Goal: Information Seeking & Learning: Learn about a topic

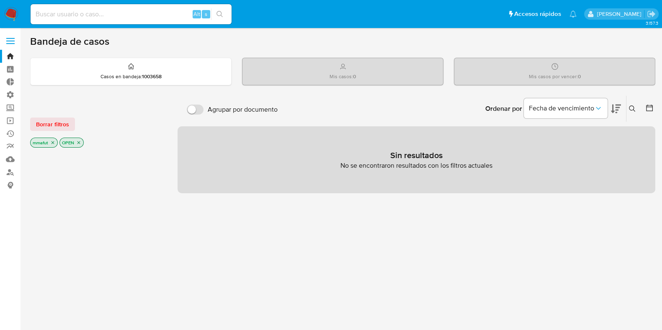
click at [52, 141] on icon "close-filter" at bounding box center [52, 142] width 3 height 3
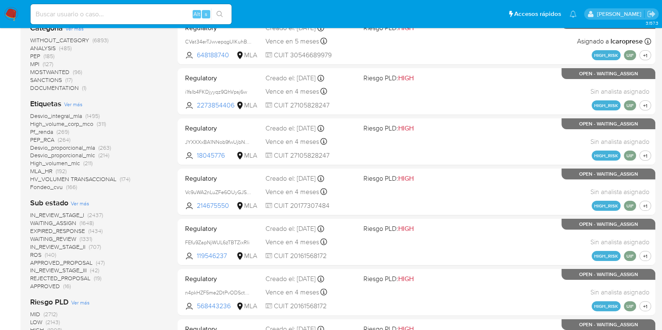
scroll to position [230, 0]
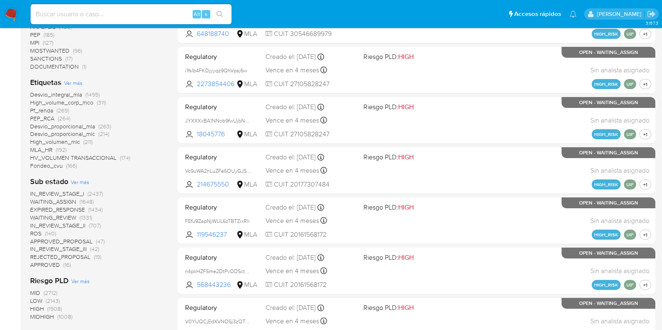
click at [35, 109] on span "Pf_renda" at bounding box center [41, 110] width 23 height 8
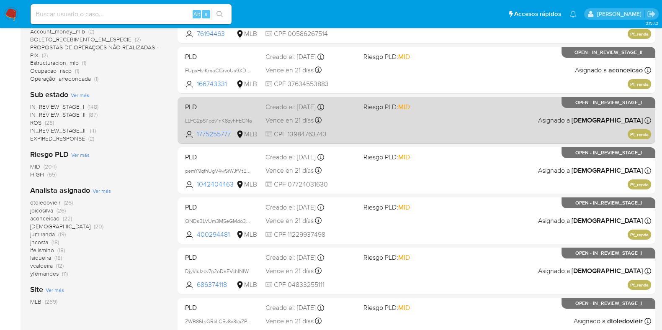
click at [213, 111] on div "PLD LLFG2pSl1odv1nK8zyhFEGNa 1775255777 MLB Riesgo PLD: MID Creado el: [DATE] C…" at bounding box center [416, 120] width 469 height 42
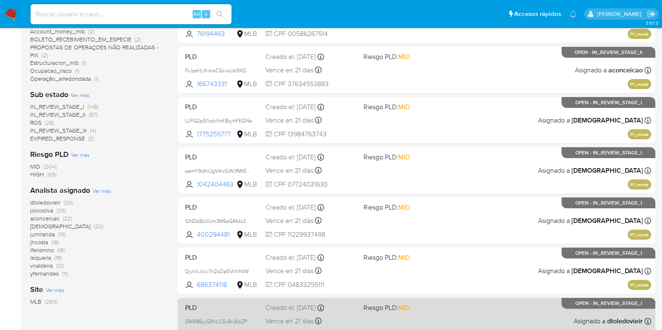
click at [201, 312] on div "PLD ZWB86LyGRkLC5v8x3ksZPik4 1915822531 MLB Riesgo PLD: MID Creado el: [DATE] C…" at bounding box center [416, 321] width 469 height 42
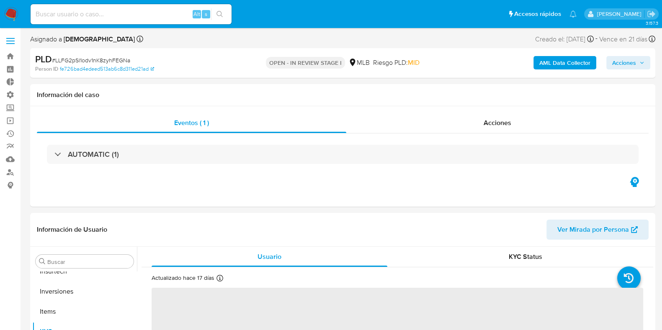
scroll to position [393, 0]
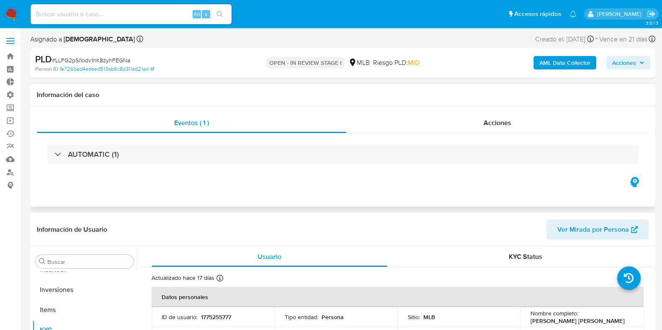
select select "10"
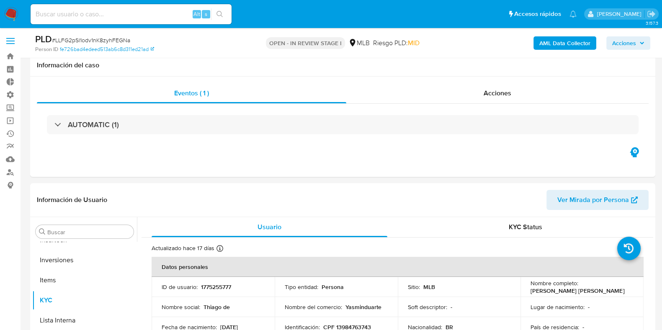
scroll to position [289, 0]
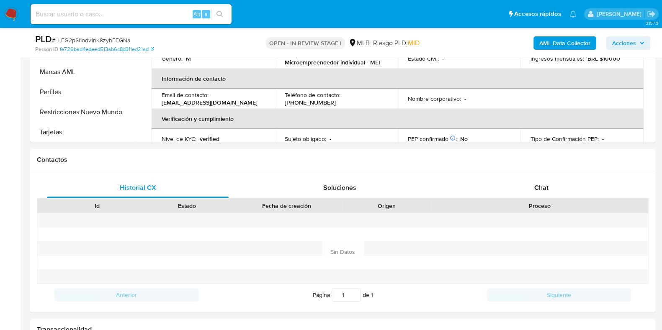
click at [563, 44] on b "AML Data Collector" at bounding box center [564, 42] width 51 height 13
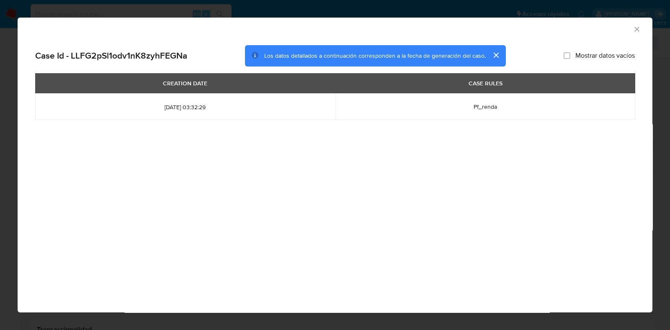
click at [637, 23] on div "AML Data Collector" at bounding box center [335, 28] width 635 height 21
click at [635, 29] on icon "Cerrar ventana" at bounding box center [637, 29] width 8 height 8
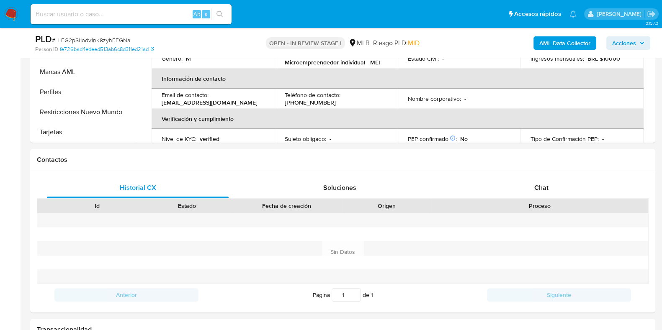
click at [550, 36] on b "AML Data Collector" at bounding box center [564, 42] width 51 height 13
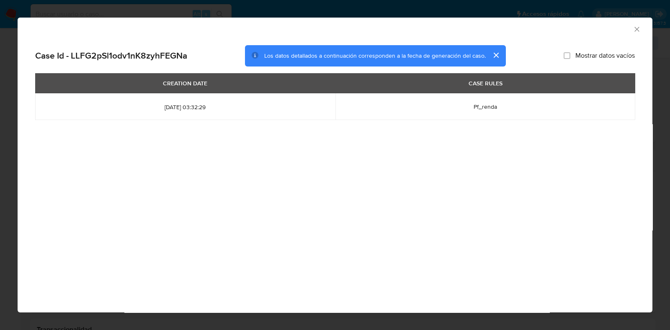
click at [637, 29] on icon "Cerrar ventana" at bounding box center [636, 29] width 5 height 5
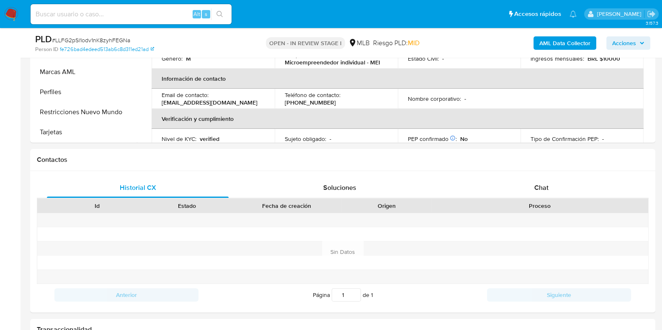
click at [546, 45] on b "AML Data Collector" at bounding box center [564, 42] width 51 height 13
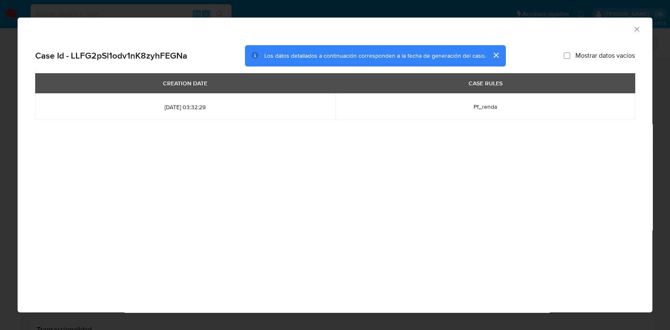
click at [640, 32] on icon "Cerrar ventana" at bounding box center [637, 29] width 8 height 8
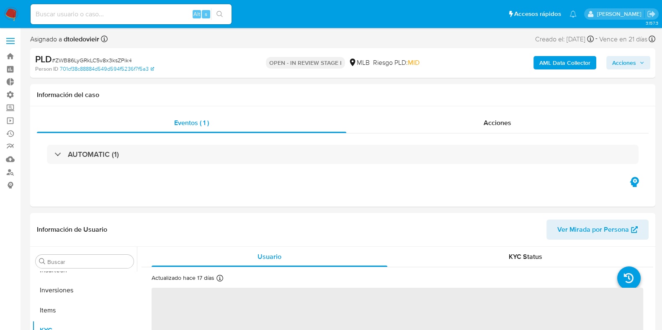
scroll to position [393, 0]
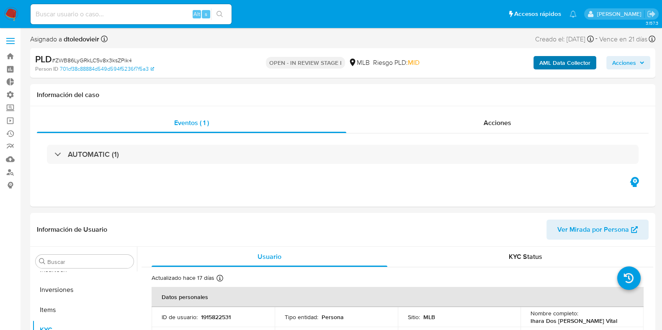
select select "10"
click at [555, 64] on b "AML Data Collector" at bounding box center [564, 62] width 51 height 13
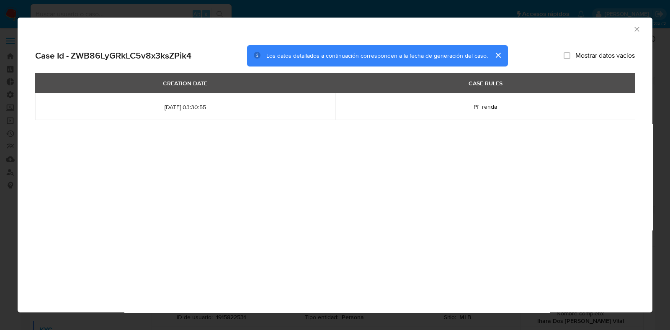
click at [639, 32] on icon "Cerrar ventana" at bounding box center [637, 29] width 8 height 8
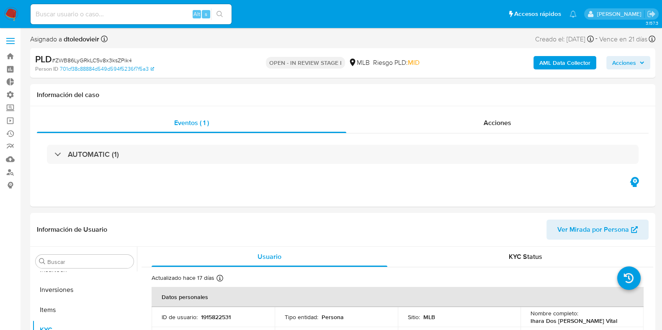
click at [628, 65] on span "Acciones" at bounding box center [624, 62] width 24 height 13
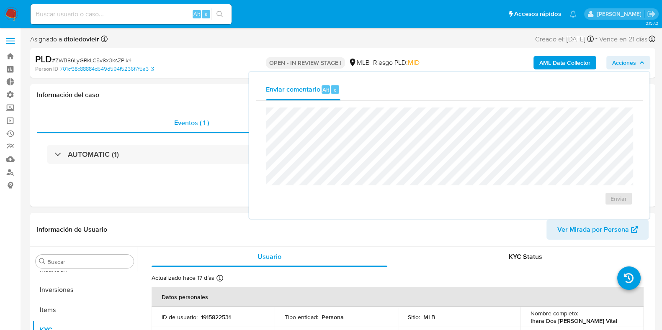
click at [476, 47] on div "Asignado a dtoledovieir Asignado el: 20/08/2025 16:37:48 Creado el: 12/08/2025 …" at bounding box center [342, 40] width 625 height 15
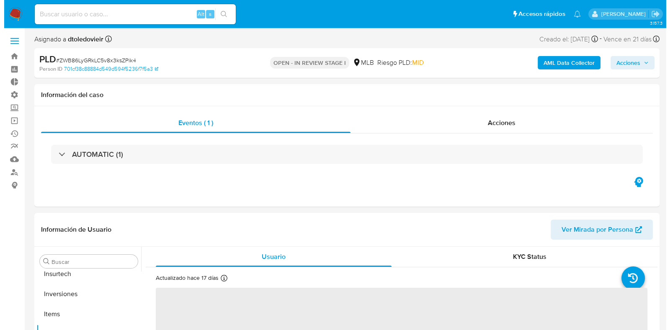
scroll to position [393, 0]
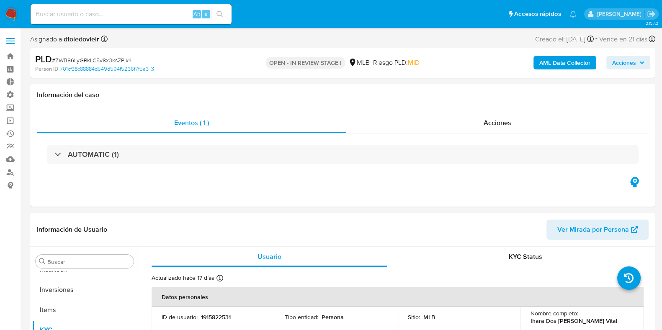
select select "10"
click at [550, 62] on b "AML Data Collector" at bounding box center [564, 62] width 51 height 13
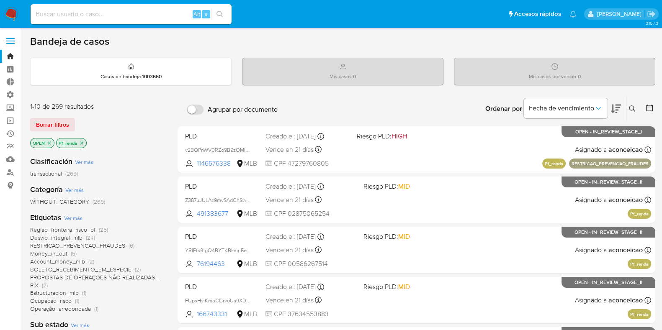
click at [81, 141] on icon "close-filter" at bounding box center [81, 143] width 5 height 5
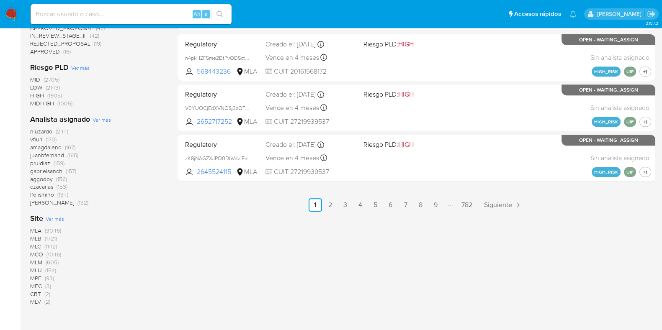
scroll to position [464, 0]
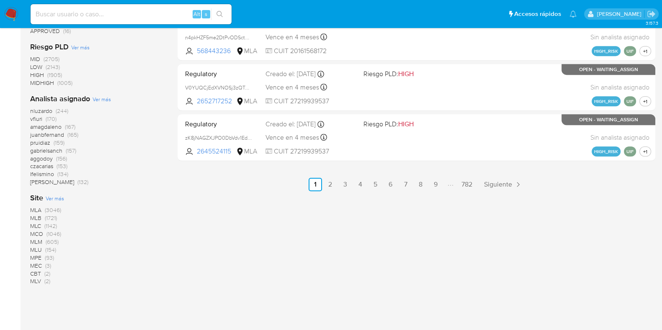
click at [41, 216] on span "MLB" at bounding box center [35, 218] width 11 height 8
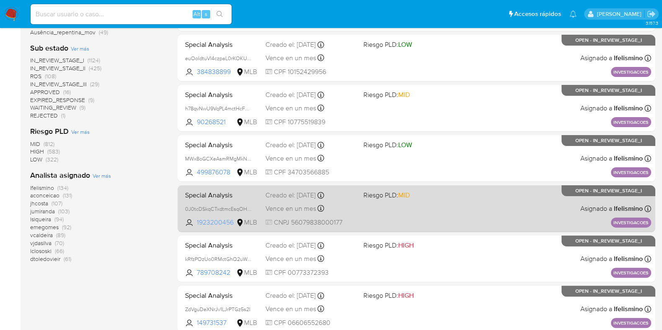
scroll to position [330, 0]
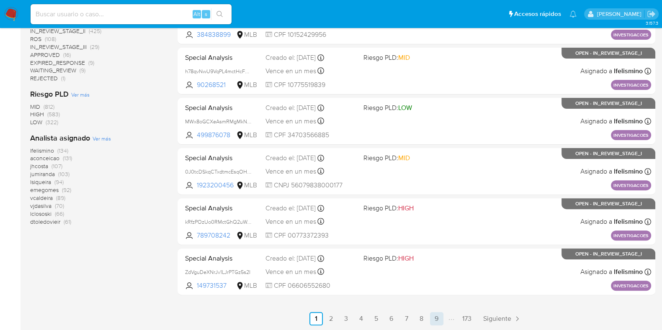
click at [436, 319] on link "9" at bounding box center [436, 318] width 13 height 13
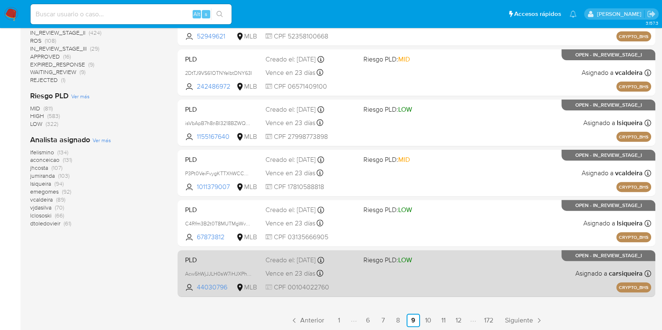
scroll to position [330, 0]
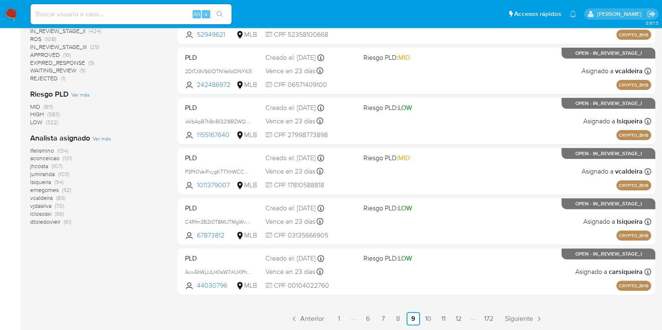
click at [458, 314] on link "12" at bounding box center [458, 318] width 13 height 13
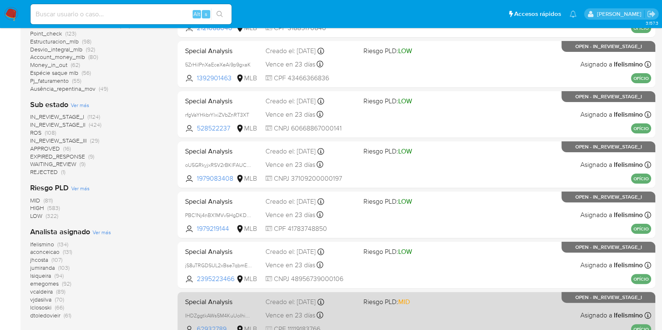
scroll to position [330, 0]
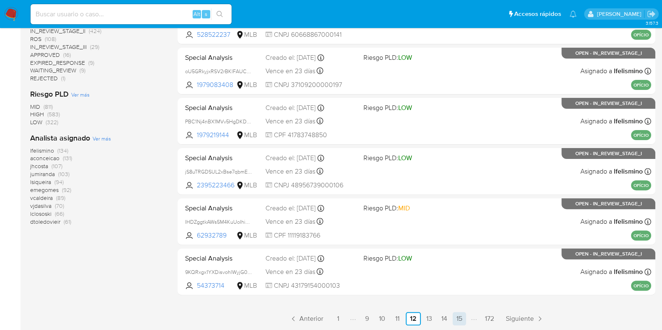
click at [455, 318] on link "15" at bounding box center [459, 318] width 13 height 13
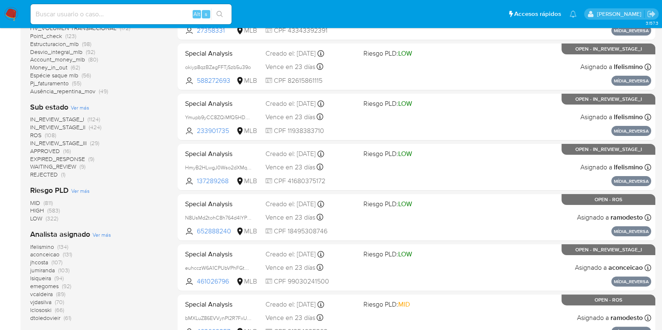
scroll to position [278, 0]
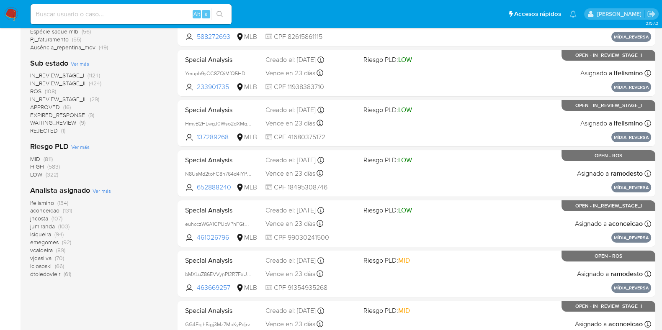
click at [42, 218] on span "jhcosta" at bounding box center [39, 218] width 18 height 8
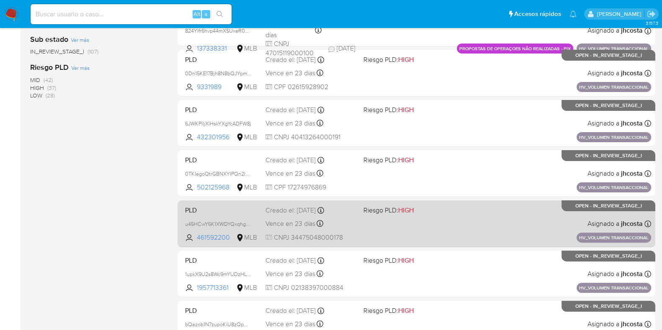
click at [245, 213] on span "PLD" at bounding box center [222, 209] width 74 height 11
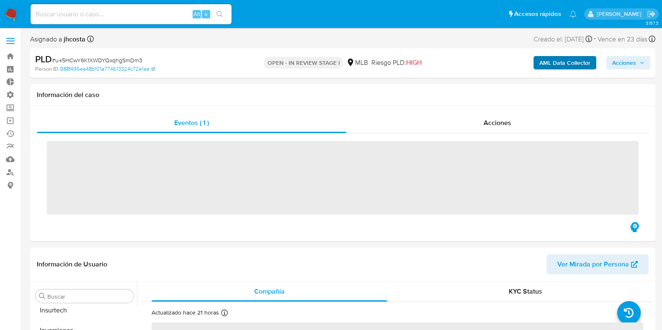
scroll to position [393, 0]
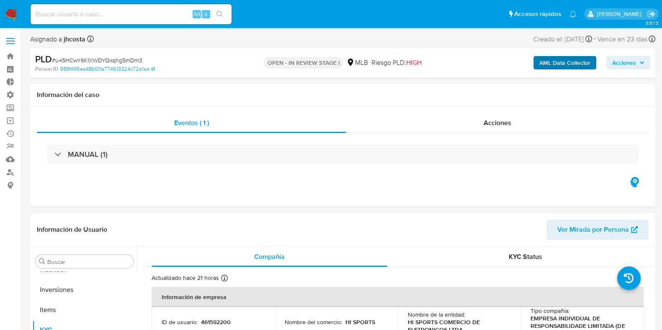
select select "10"
click at [549, 63] on b "AML Data Collector" at bounding box center [564, 62] width 51 height 13
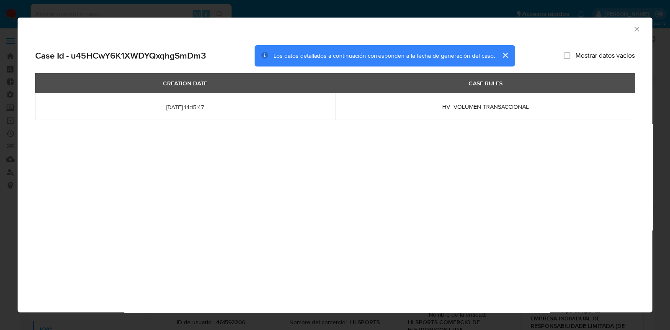
click at [637, 30] on icon "Cerrar ventana" at bounding box center [636, 29] width 5 height 5
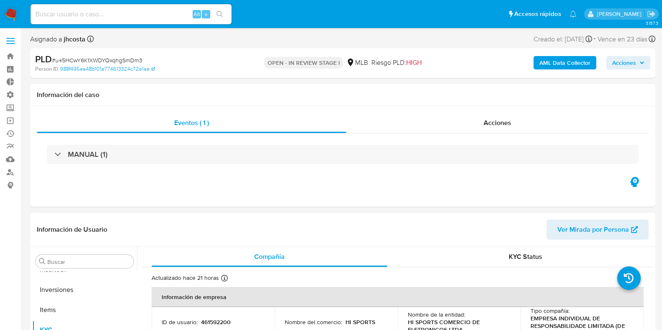
click at [564, 65] on b "AML Data Collector" at bounding box center [564, 62] width 51 height 13
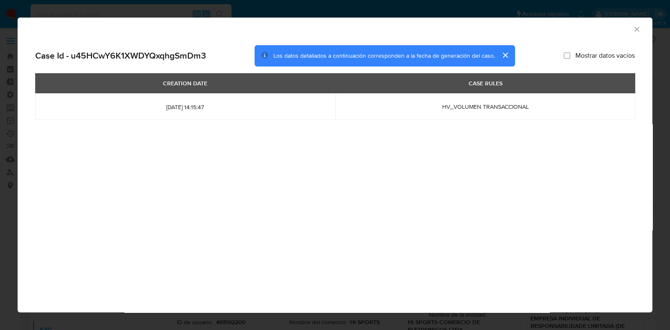
click at [632, 31] on div "AML Data Collector" at bounding box center [327, 27] width 609 height 9
click at [638, 28] on icon "Cerrar ventana" at bounding box center [636, 29] width 5 height 5
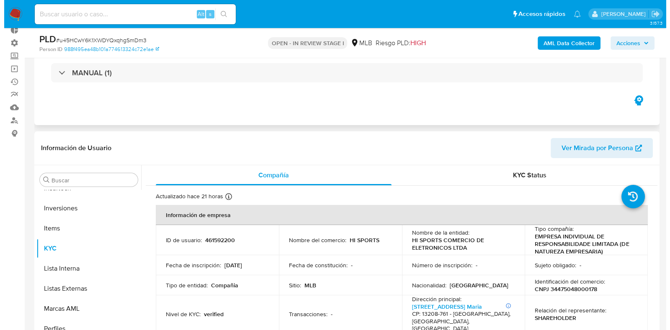
scroll to position [104, 0]
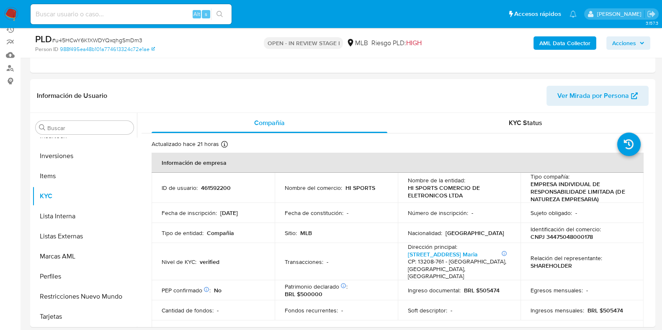
click at [564, 46] on b "AML Data Collector" at bounding box center [564, 42] width 51 height 13
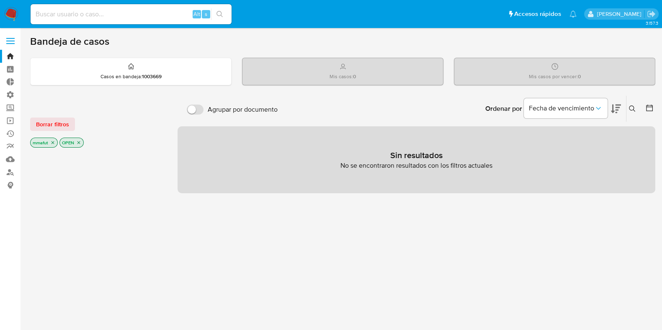
click at [79, 142] on icon "close-filter" at bounding box center [78, 142] width 3 height 3
click at [54, 144] on icon "close-filter" at bounding box center [52, 143] width 5 height 5
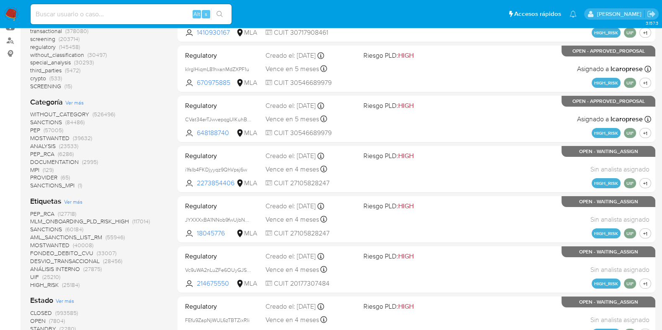
scroll to position [314, 0]
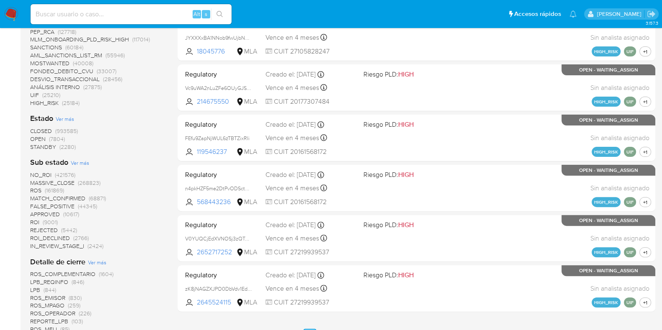
click at [36, 138] on span "OPEN" at bounding box center [37, 139] width 15 height 8
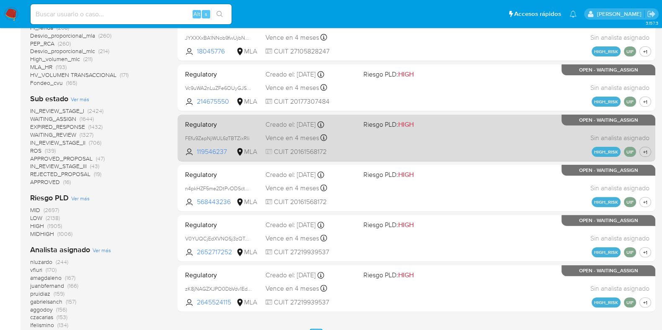
click at [213, 123] on span "Regulatory" at bounding box center [222, 123] width 74 height 11
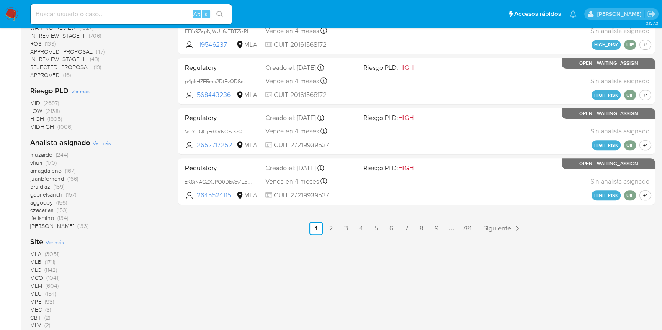
scroll to position [465, 0]
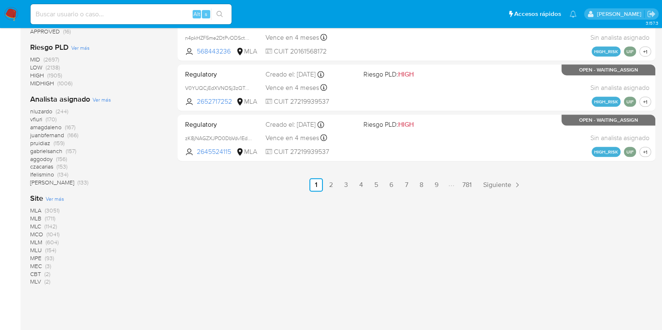
click at [34, 219] on span "MLB" at bounding box center [35, 218] width 11 height 8
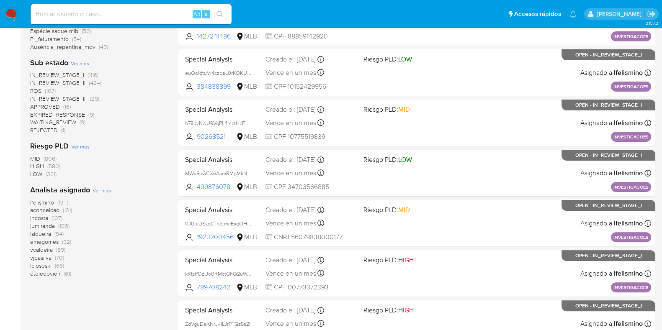
scroll to position [330, 0]
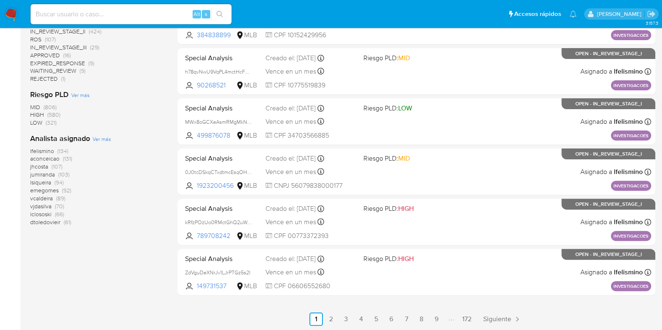
click at [41, 165] on span "jhcosta" at bounding box center [39, 166] width 18 height 8
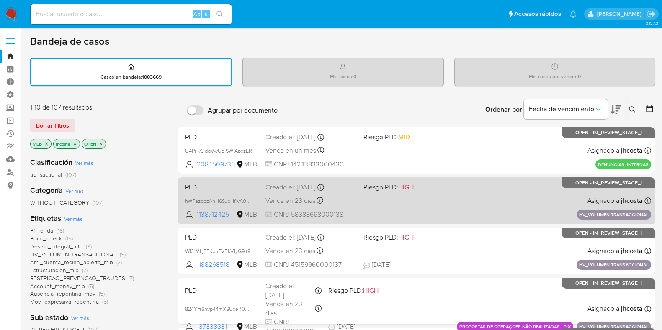
click at [488, 200] on div "PLD hWFazoqzAnH6SJpHfiVA0pP3 1138712425 MLB Riesgo PLD: HIGH Creado el: [DATE] …" at bounding box center [416, 201] width 469 height 42
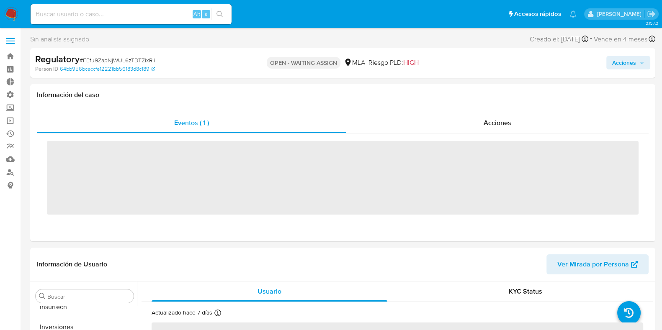
scroll to position [393, 0]
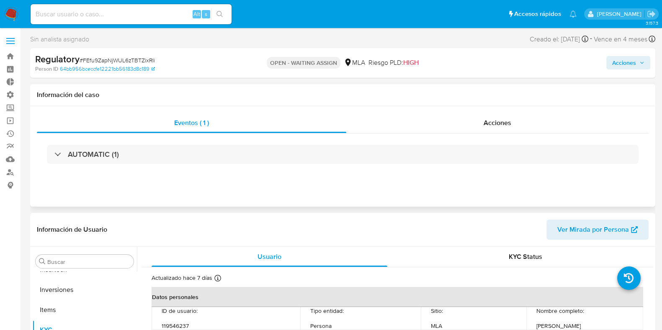
select select "10"
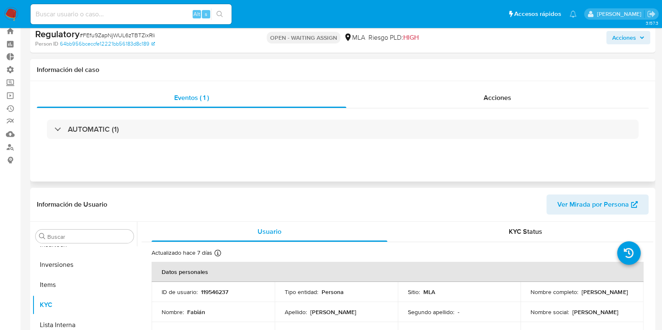
scroll to position [0, 0]
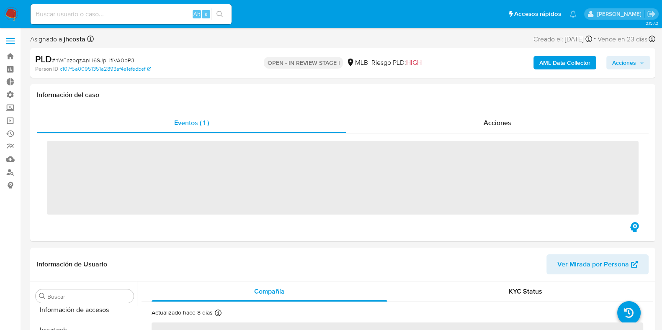
scroll to position [393, 0]
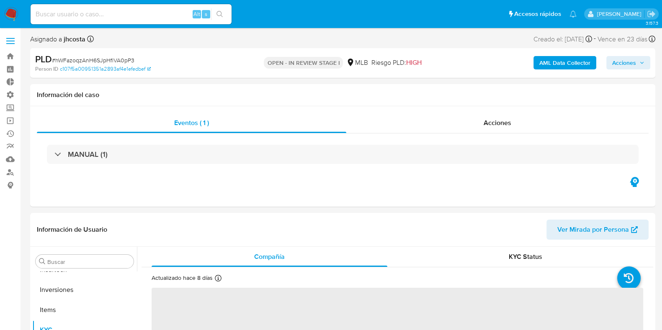
click at [563, 64] on b "AML Data Collector" at bounding box center [564, 62] width 51 height 13
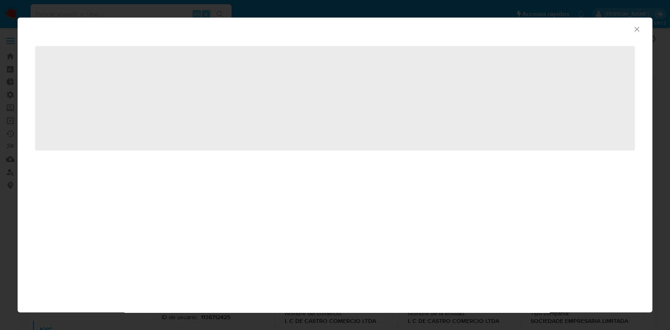
select select "10"
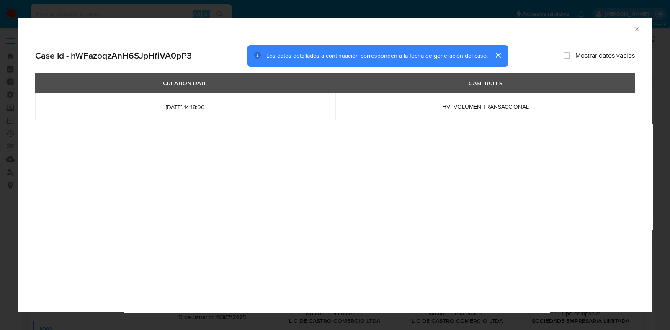
click at [636, 29] on icon "Cerrar ventana" at bounding box center [637, 29] width 8 height 8
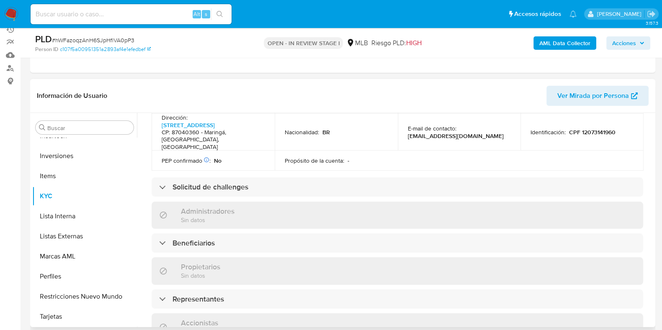
scroll to position [314, 0]
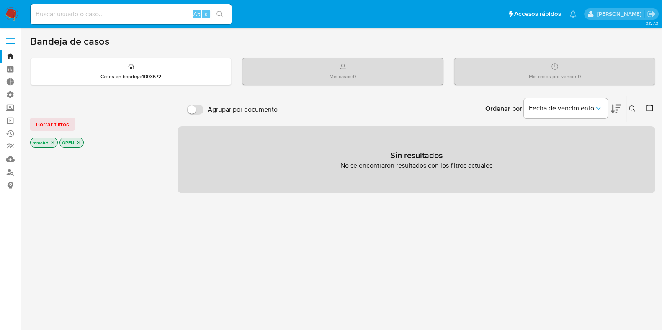
click at [51, 142] on icon "close-filter" at bounding box center [52, 142] width 5 height 5
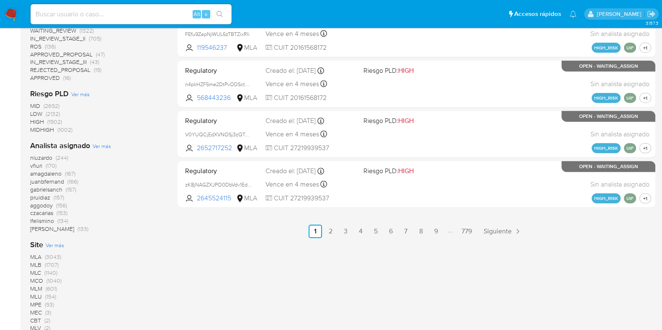
scroll to position [418, 0]
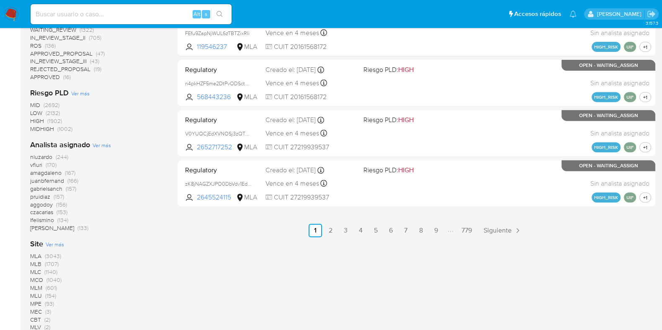
click at [36, 263] on span "MLB" at bounding box center [35, 264] width 11 height 8
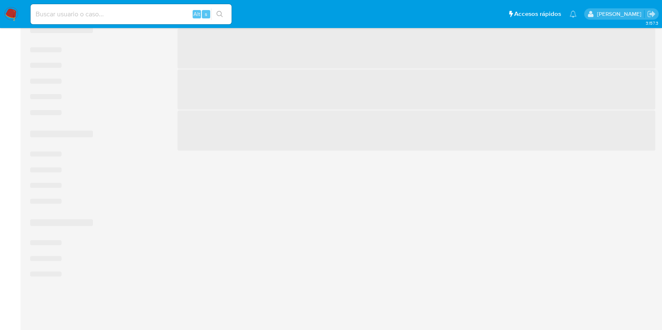
scroll to position [330, 0]
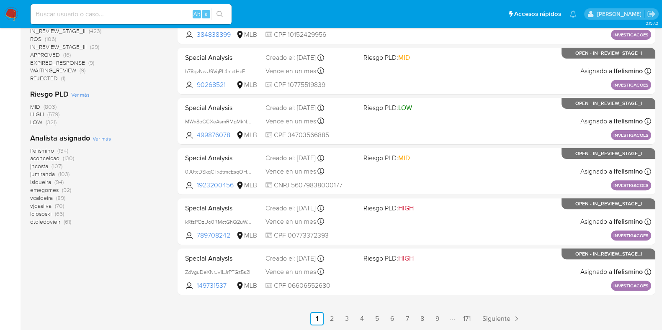
click at [38, 167] on span "jhcosta" at bounding box center [39, 166] width 18 height 8
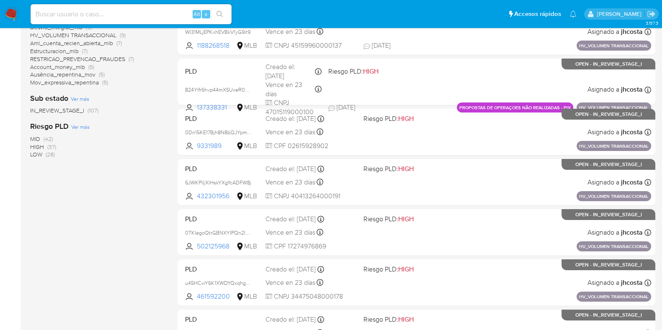
scroll to position [121, 0]
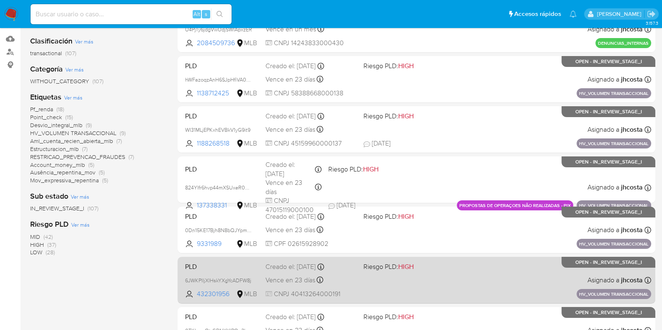
click at [517, 283] on div "PLD 6JWKPlIjXlHskYXgYcADFW8j 432301956 MLB Riesgo PLD: HIGH Creado el: 14/08/20…" at bounding box center [416, 280] width 469 height 42
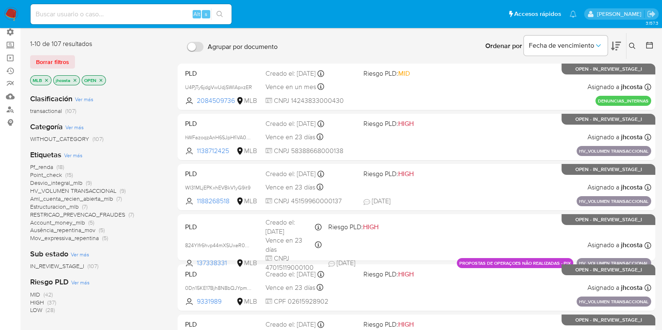
scroll to position [0, 0]
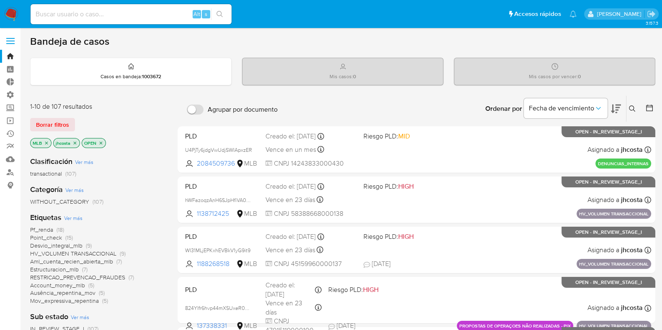
click at [99, 143] on icon "close-filter" at bounding box center [100, 143] width 5 height 5
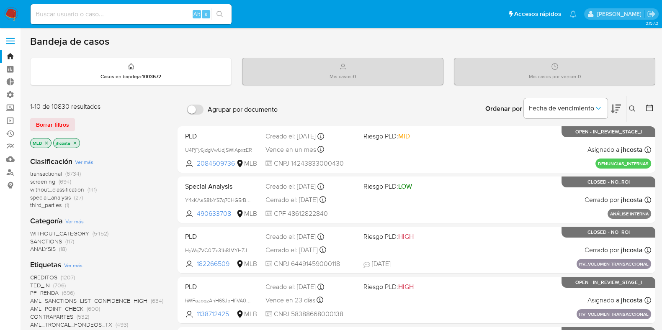
click at [76, 141] on icon "close-filter" at bounding box center [74, 143] width 5 height 5
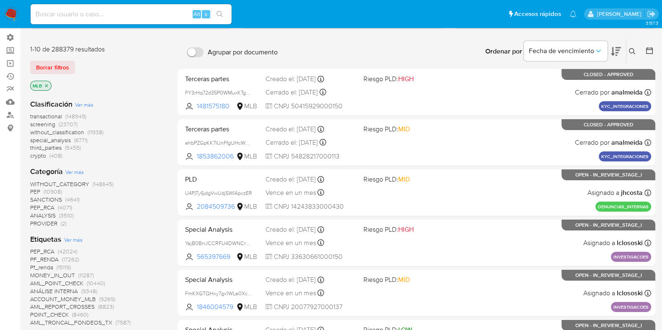
scroll to position [26, 0]
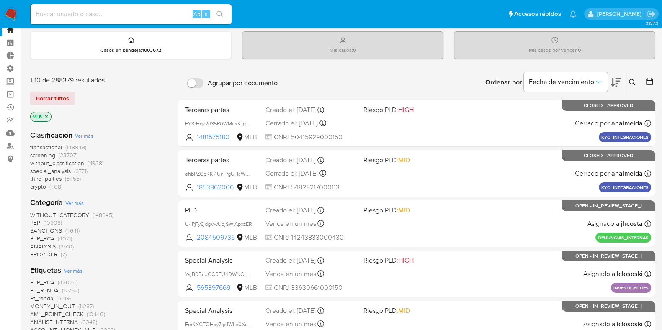
click at [46, 245] on span "ANALYSIS" at bounding box center [43, 246] width 26 height 8
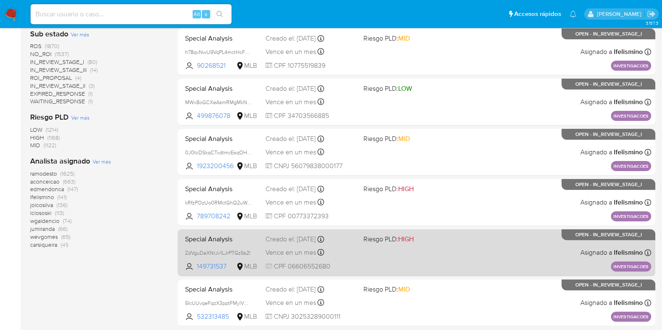
scroll to position [330, 0]
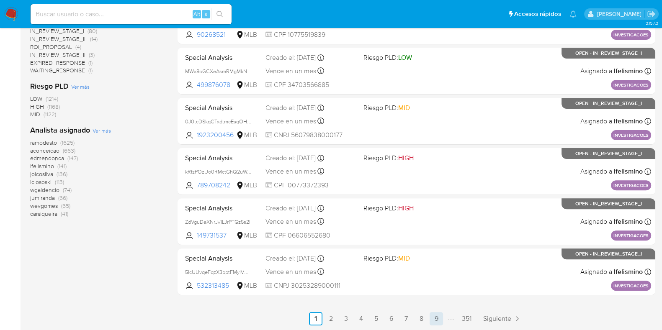
click at [437, 316] on link "9" at bounding box center [436, 318] width 13 height 13
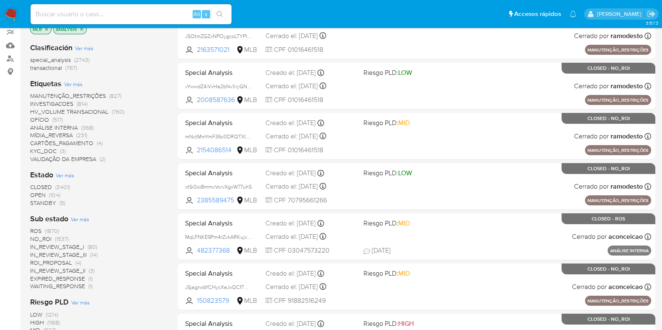
scroll to position [104, 0]
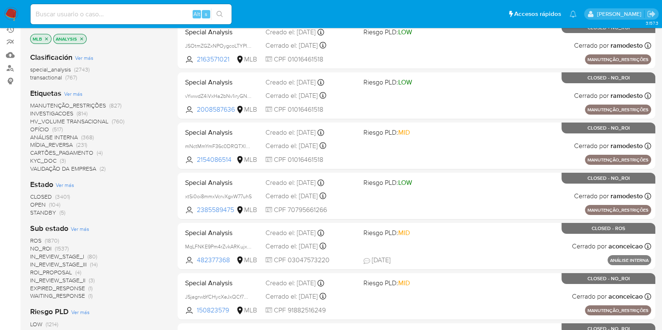
click at [41, 203] on span "OPEN" at bounding box center [37, 205] width 15 height 8
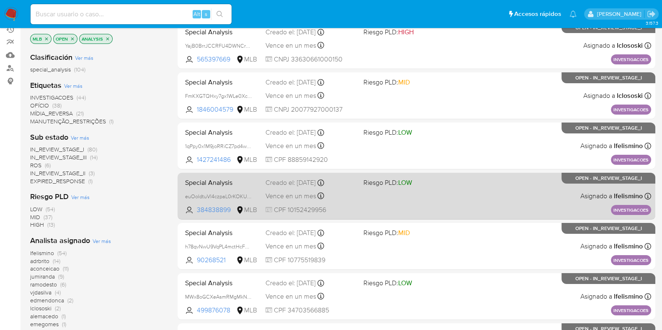
click at [221, 181] on span "Special Analysis" at bounding box center [222, 182] width 74 height 11
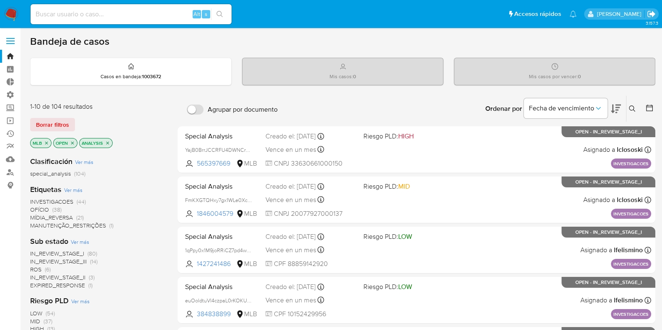
click at [650, 15] on icon "Salir" at bounding box center [651, 14] width 9 height 9
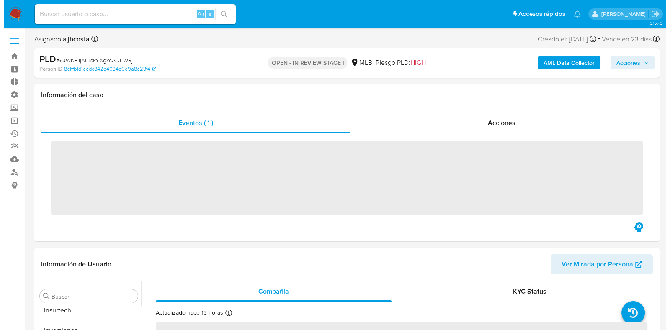
scroll to position [393, 0]
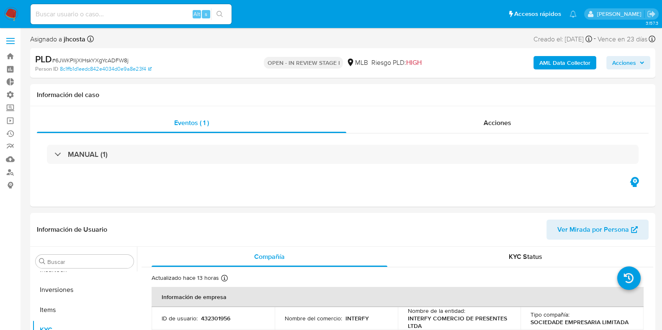
select select "10"
click at [557, 61] on b "AML Data Collector" at bounding box center [564, 62] width 51 height 13
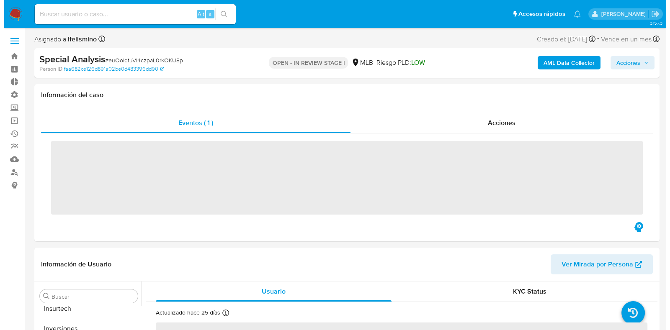
scroll to position [393, 0]
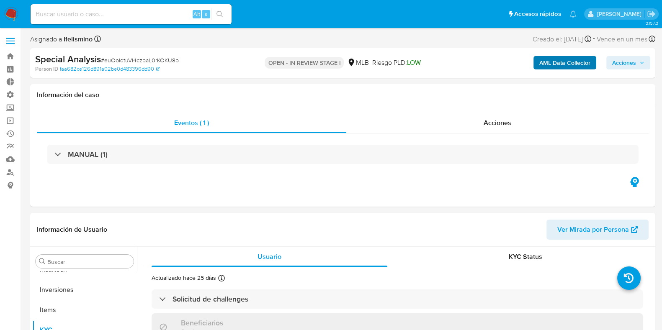
select select "10"
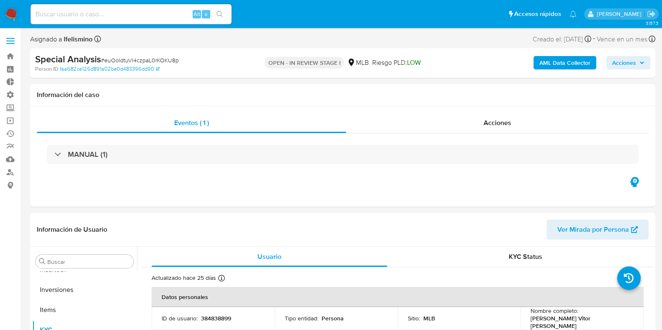
click at [558, 66] on b "AML Data Collector" at bounding box center [564, 62] width 51 height 13
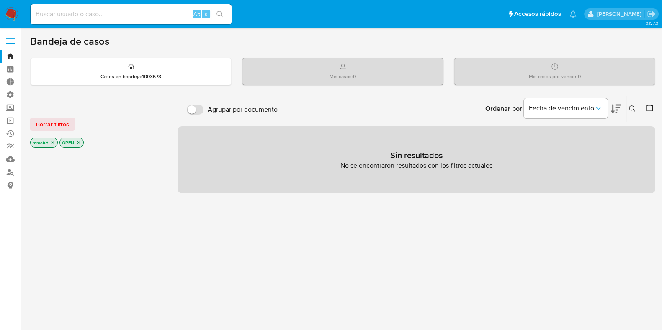
click at [78, 142] on icon "close-filter" at bounding box center [78, 142] width 5 height 5
click at [51, 142] on icon "close-filter" at bounding box center [52, 143] width 5 height 5
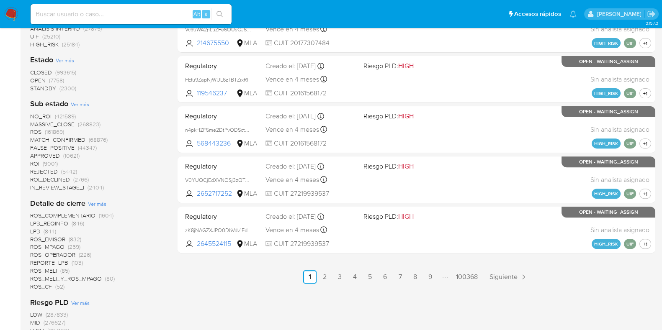
scroll to position [576, 0]
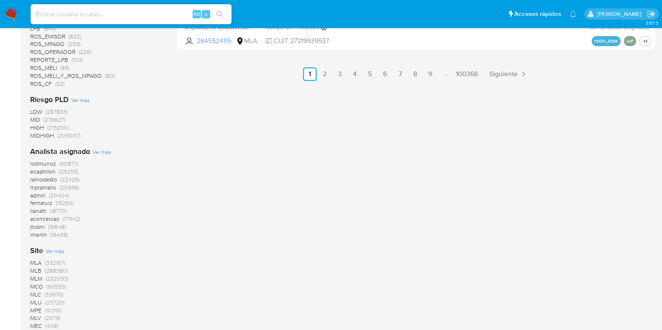
click at [34, 271] on span "MLB" at bounding box center [35, 271] width 11 height 8
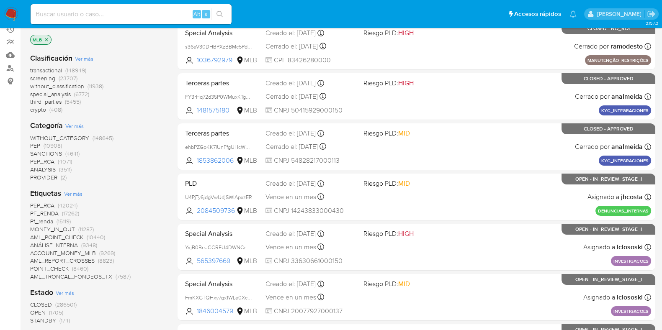
scroll to position [157, 0]
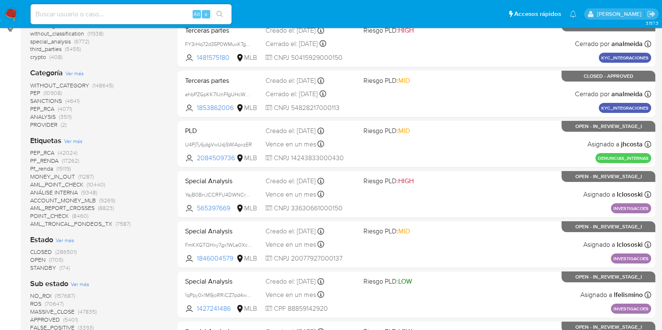
click at [41, 260] on span "OPEN" at bounding box center [37, 260] width 15 height 8
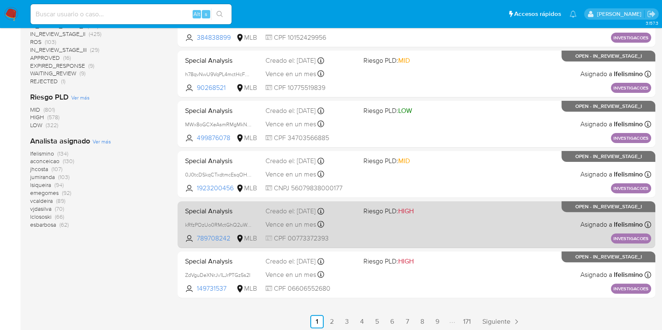
scroll to position [330, 0]
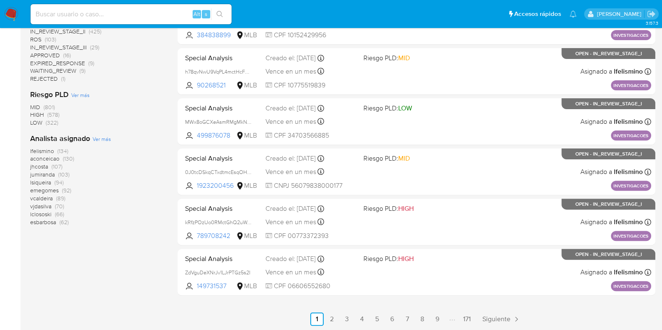
click at [45, 165] on span "jhcosta" at bounding box center [39, 166] width 18 height 8
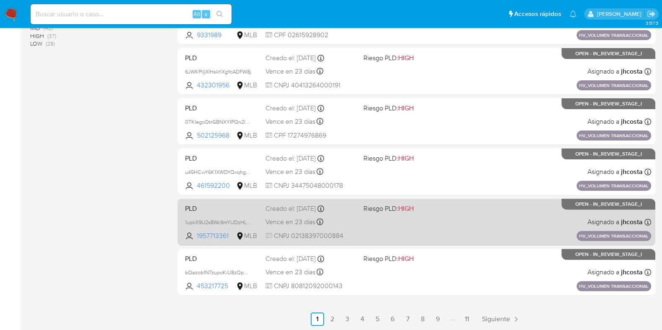
click at [252, 209] on span "PLD" at bounding box center [222, 208] width 74 height 11
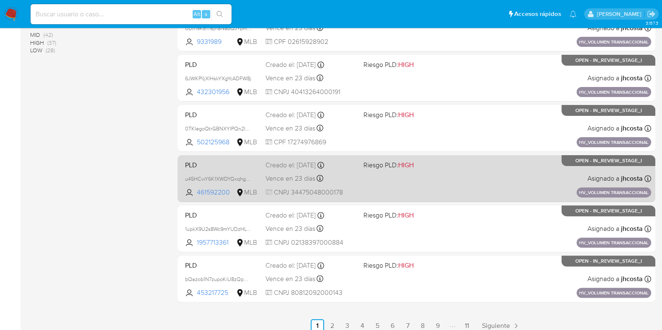
scroll to position [330, 0]
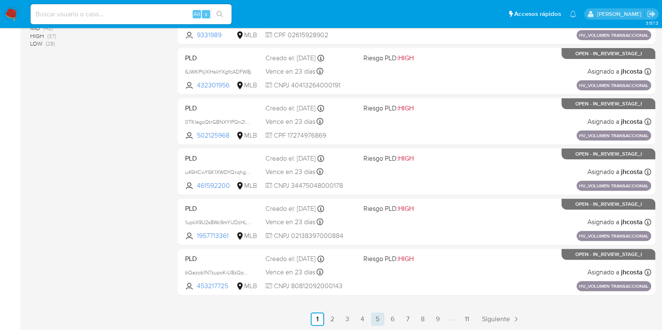
click at [376, 316] on link "5" at bounding box center [377, 319] width 13 height 13
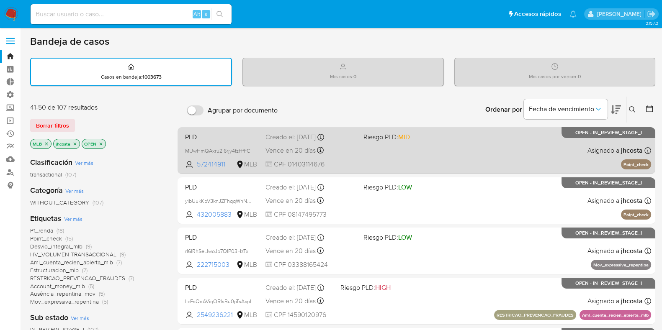
click at [274, 136] on div "Creado el: 12/08/2025 Creado el: 12/08/2025 00:24:36" at bounding box center [310, 137] width 91 height 9
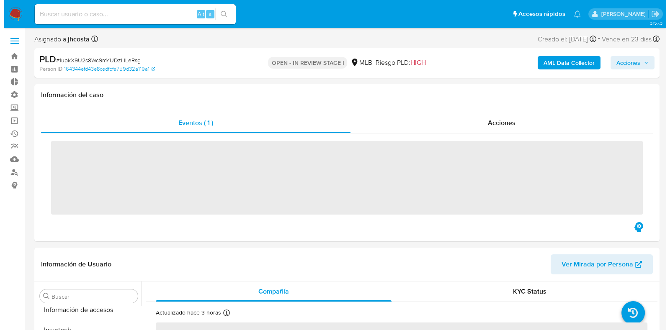
scroll to position [393, 0]
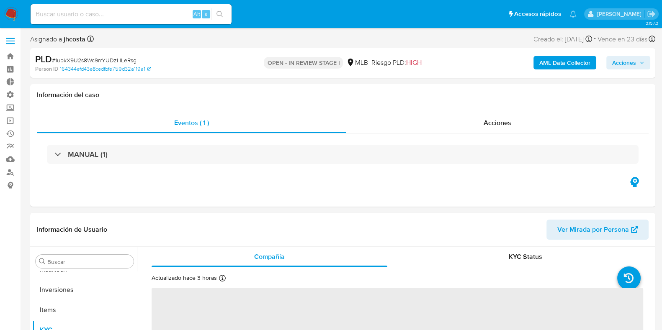
click at [559, 60] on b "AML Data Collector" at bounding box center [564, 62] width 51 height 13
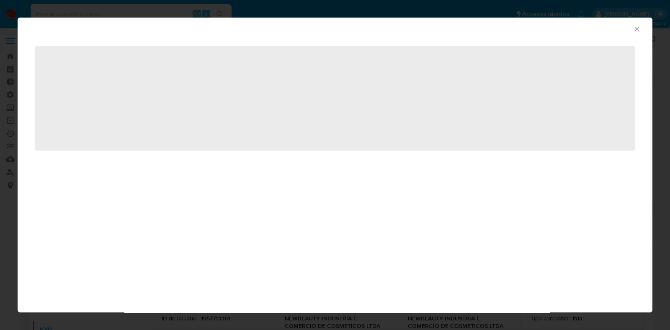
select select "10"
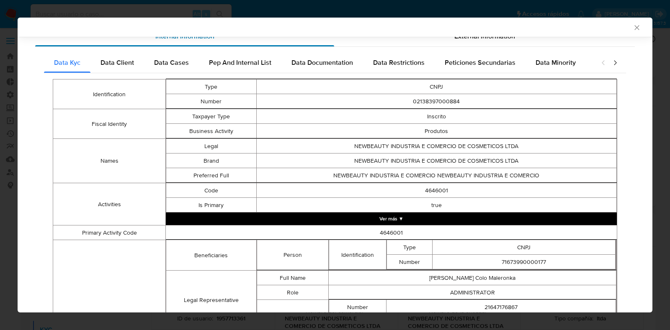
scroll to position [0, 0]
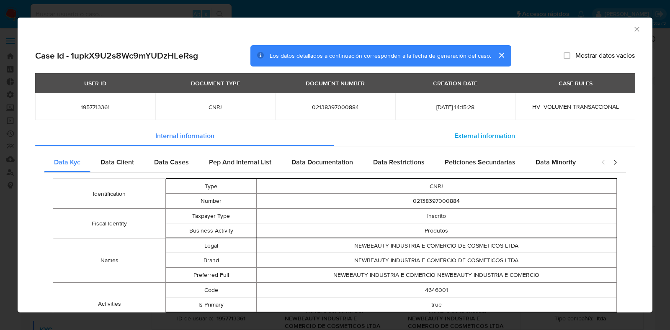
click at [458, 136] on span "External information" at bounding box center [484, 136] width 61 height 10
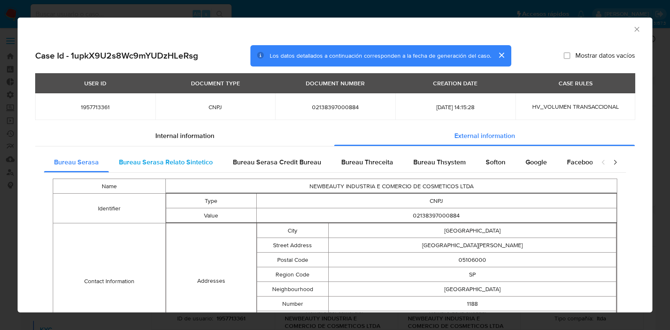
click at [184, 165] on span "Bureau Serasa Relato Sintetico" at bounding box center [166, 162] width 94 height 10
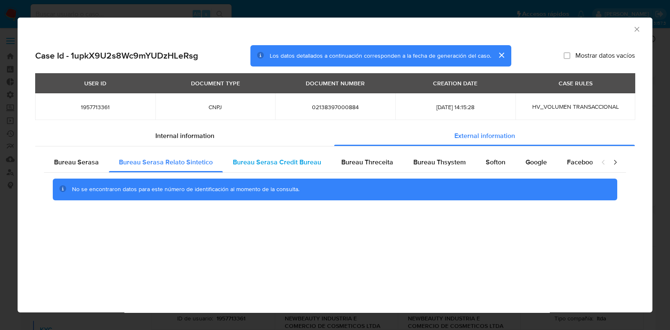
click at [281, 164] on span "Bureau Serasa Credit Bureau" at bounding box center [277, 162] width 88 height 10
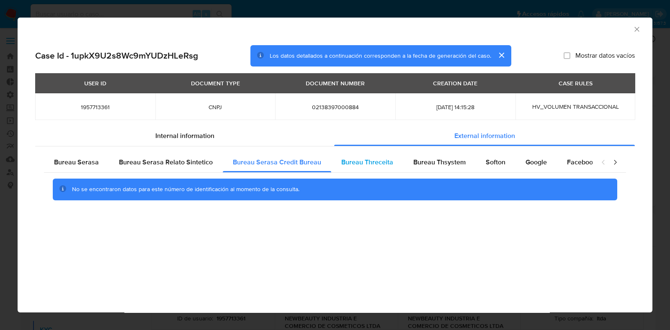
click at [366, 168] on div "Bureau Threceita" at bounding box center [367, 162] width 72 height 20
click at [434, 167] on div "Bureau Thsystem" at bounding box center [439, 162] width 72 height 20
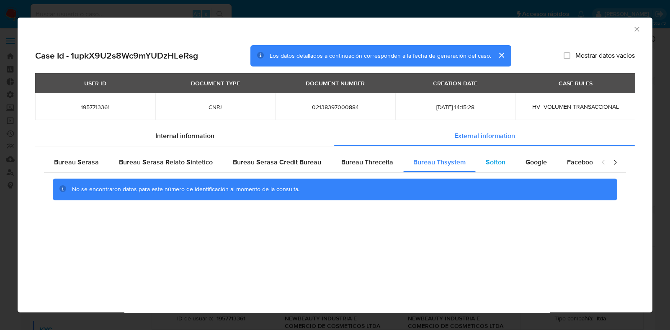
click at [500, 166] on div "Softon" at bounding box center [496, 162] width 40 height 20
click at [535, 165] on span "Google" at bounding box center [535, 162] width 21 height 10
click at [192, 139] on span "Internal information" at bounding box center [184, 136] width 59 height 10
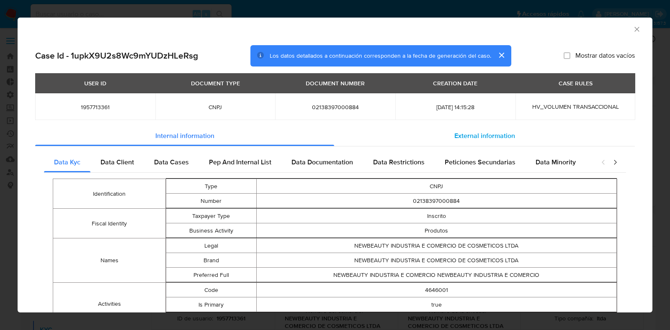
click at [479, 138] on span "External information" at bounding box center [484, 136] width 61 height 10
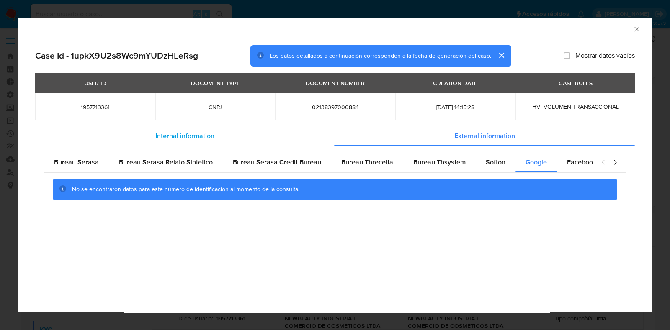
click at [191, 139] on span "Internal information" at bounding box center [184, 136] width 59 height 10
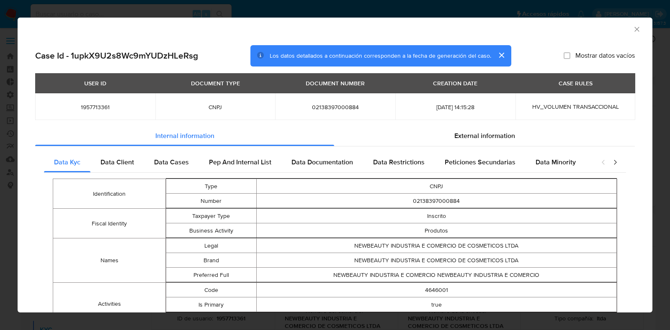
click at [633, 32] on icon "Cerrar ventana" at bounding box center [637, 29] width 8 height 8
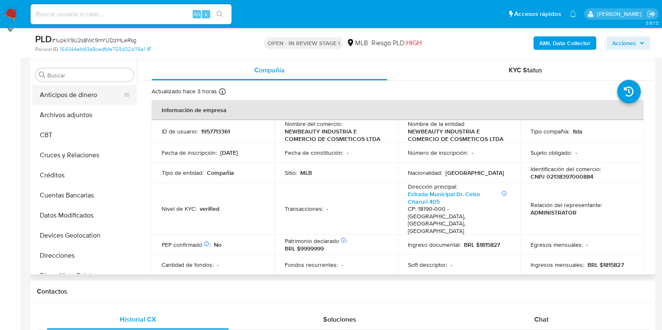
click at [64, 97] on button "Anticipos de dinero" at bounding box center [81, 95] width 98 height 20
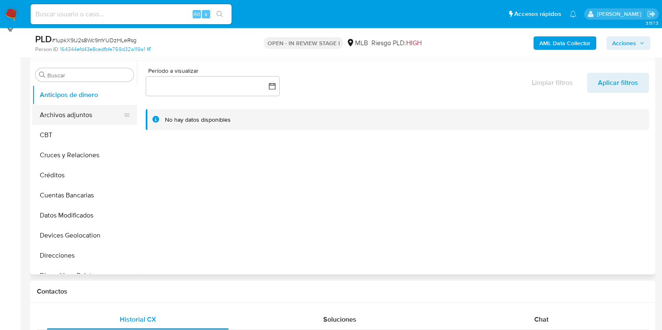
click at [64, 117] on button "Archivos adjuntos" at bounding box center [81, 115] width 98 height 20
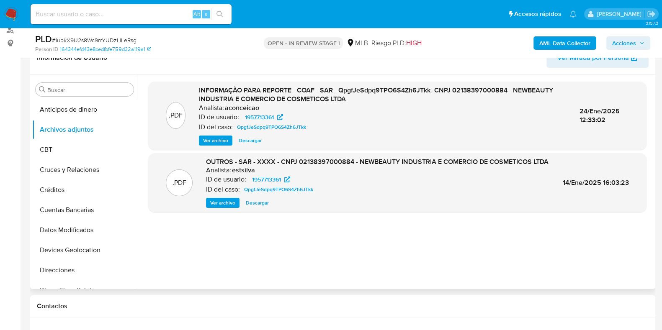
scroll to position [157, 0]
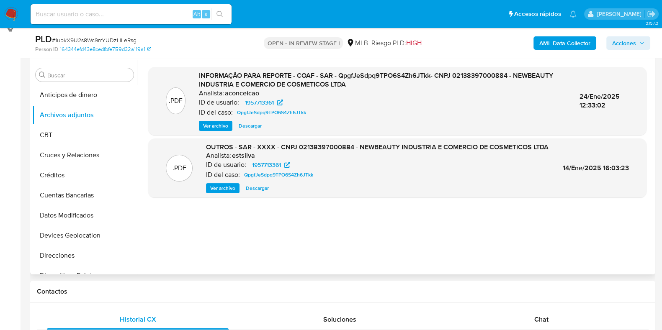
click at [229, 193] on span "Ver archivo" at bounding box center [222, 188] width 25 height 8
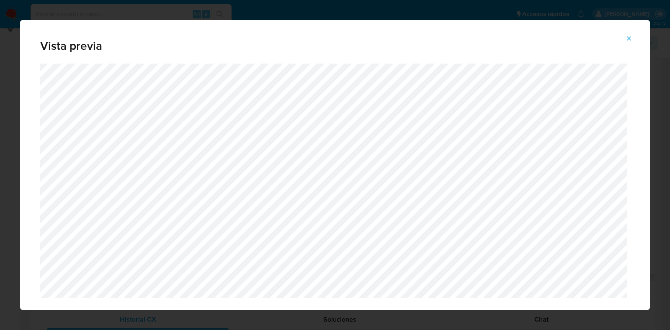
click at [628, 37] on icon "Attachment preview" at bounding box center [629, 38] width 4 height 4
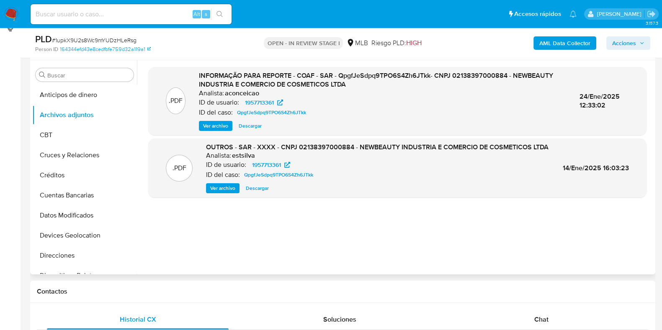
click at [216, 125] on span "Ver archivo" at bounding box center [215, 126] width 25 height 8
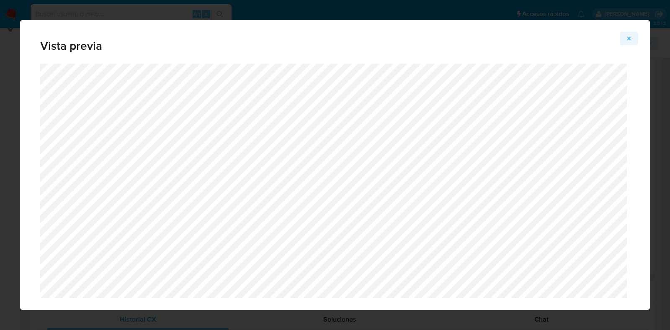
click at [628, 37] on icon "Attachment preview" at bounding box center [628, 38] width 7 height 7
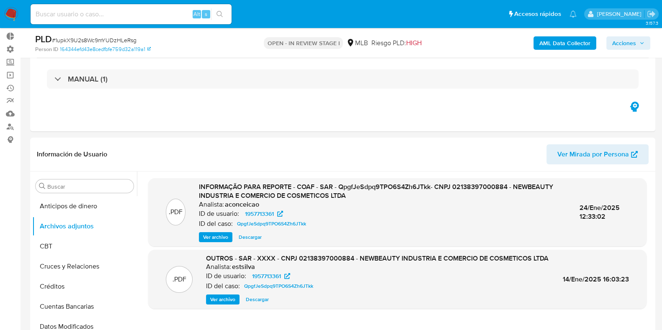
scroll to position [104, 0]
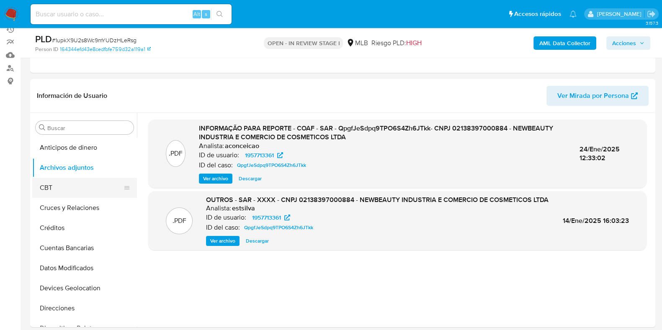
click at [45, 183] on button "CBT" at bounding box center [81, 188] width 98 height 20
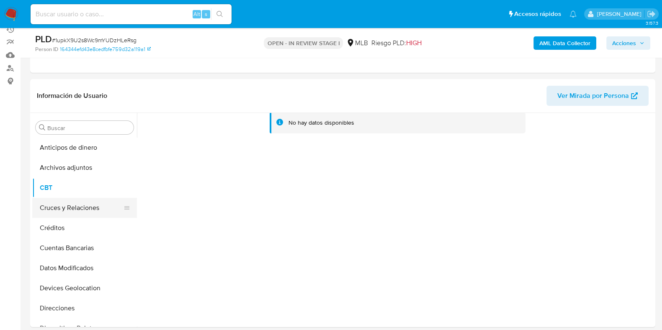
click at [57, 208] on button "Cruces y Relaciones" at bounding box center [81, 208] width 98 height 20
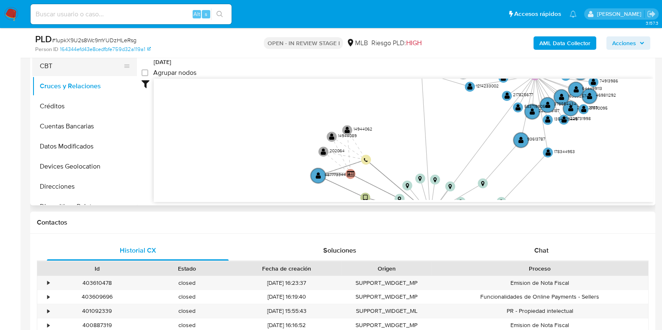
scroll to position [210, 0]
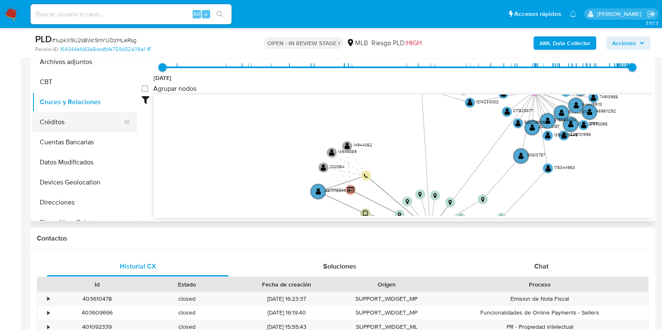
click at [55, 119] on button "Créditos" at bounding box center [81, 122] width 98 height 20
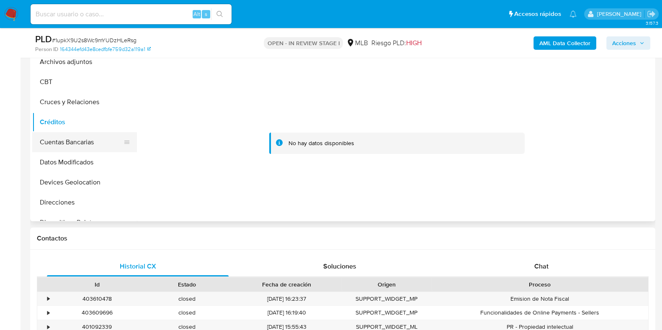
click at [63, 136] on button "Cuentas Bancarias" at bounding box center [81, 142] width 98 height 20
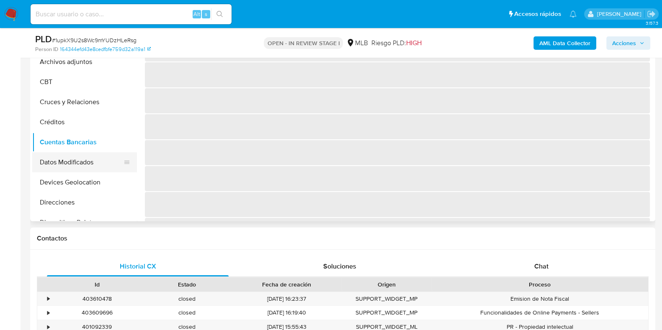
click at [77, 162] on button "Datos Modificados" at bounding box center [81, 162] width 98 height 20
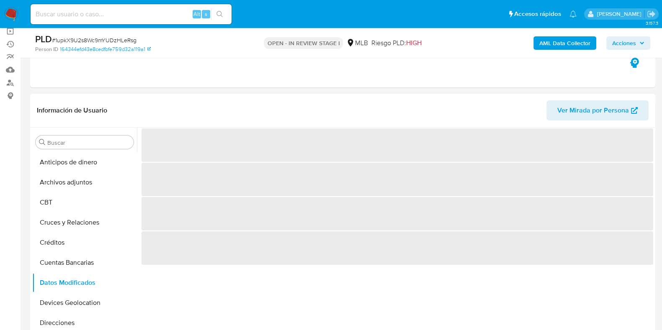
scroll to position [105, 0]
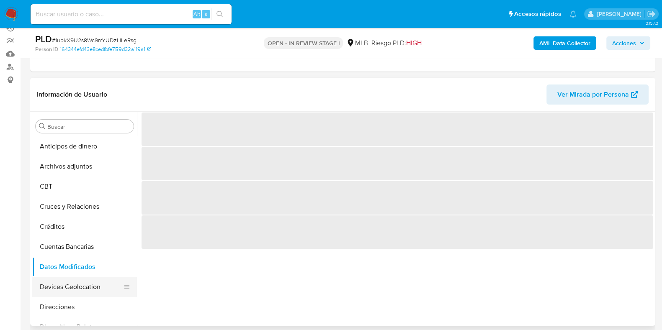
click at [63, 286] on button "Devices Geolocation" at bounding box center [81, 287] width 98 height 20
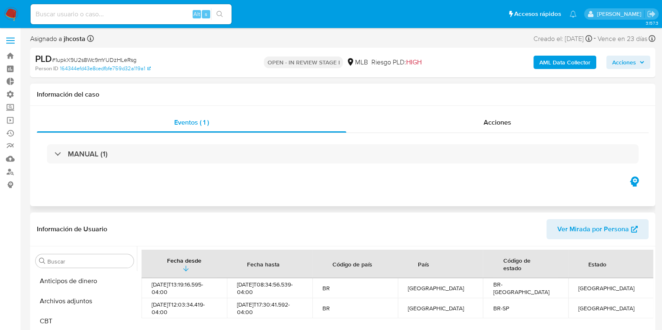
scroll to position [0, 0]
click at [636, 183] on icon "button" at bounding box center [634, 182] width 9 height 10
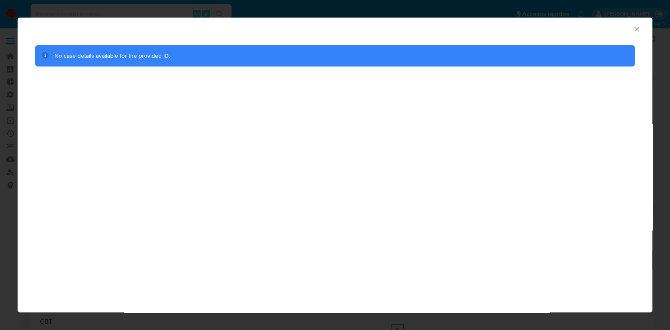
click at [636, 29] on icon "Cerrar ventana" at bounding box center [637, 29] width 8 height 8
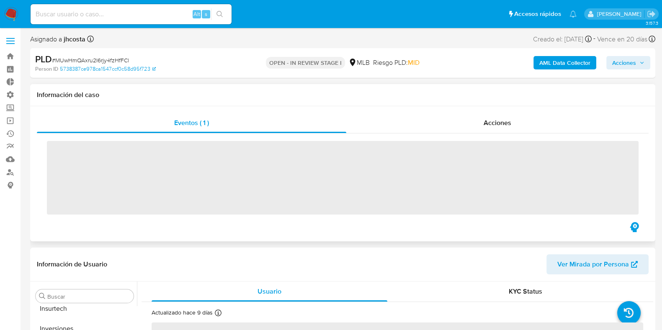
scroll to position [393, 0]
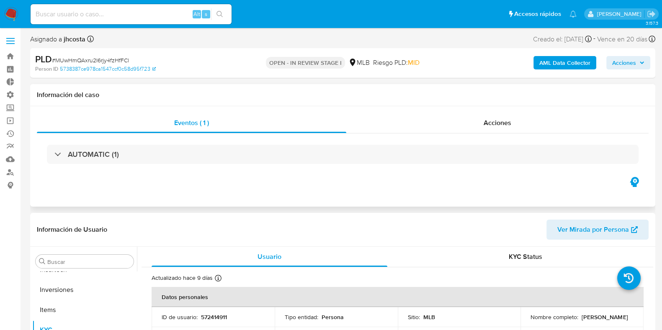
select select "10"
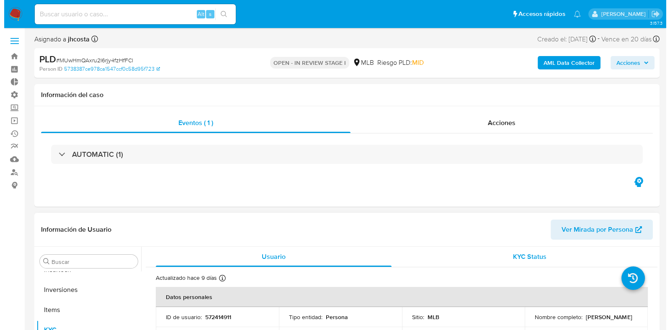
scroll to position [52, 0]
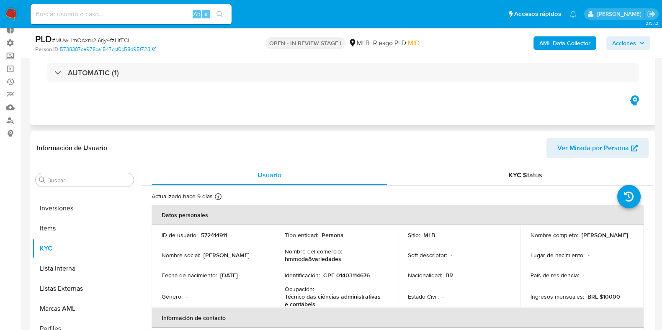
click at [638, 103] on icon "button" at bounding box center [634, 100] width 13 height 13
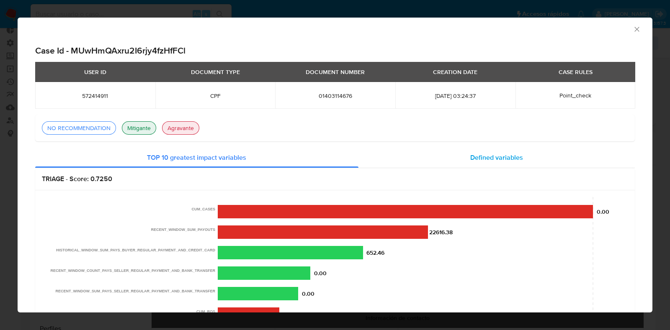
click at [496, 160] on span "Defined variables" at bounding box center [496, 158] width 53 height 10
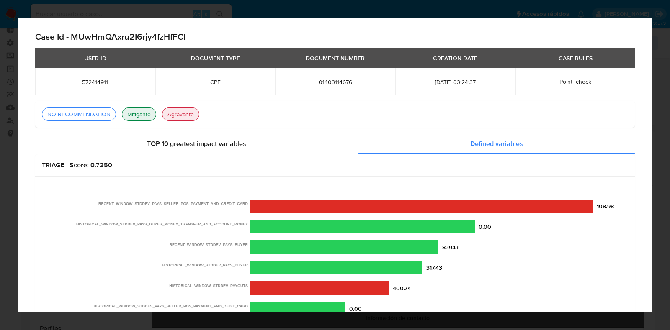
scroll to position [0, 0]
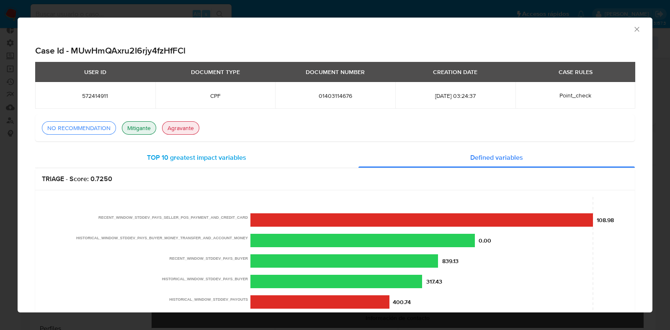
click at [179, 161] on span "TOP 10 greatest impact variables" at bounding box center [196, 158] width 99 height 10
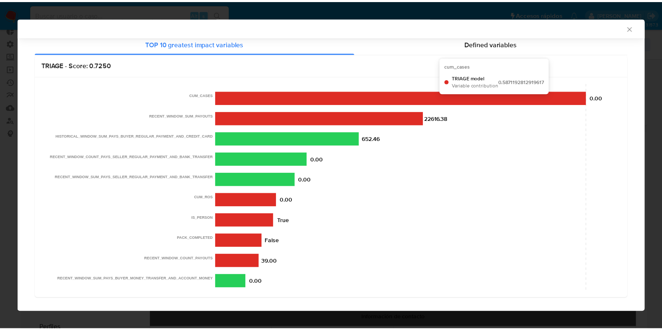
scroll to position [121, 0]
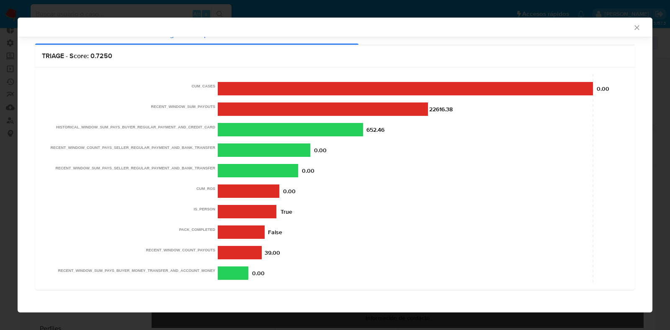
click at [633, 30] on icon "Cerrar ventana" at bounding box center [637, 27] width 8 height 8
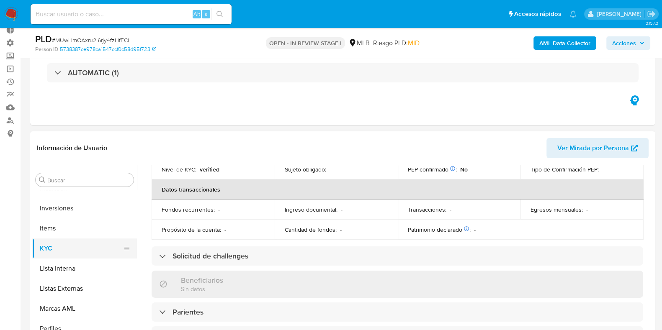
scroll to position [394, 0]
click at [73, 270] on button "Lista Interna" at bounding box center [81, 268] width 98 height 20
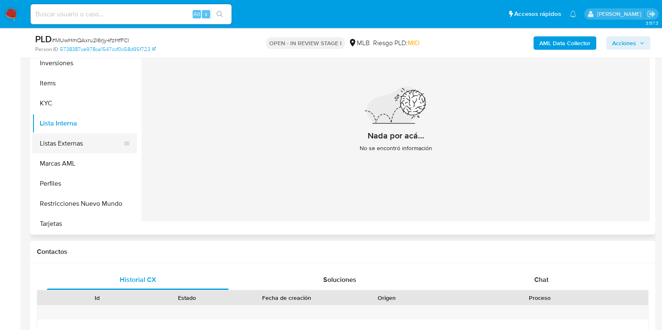
click at [70, 141] on button "Listas Externas" at bounding box center [81, 144] width 98 height 20
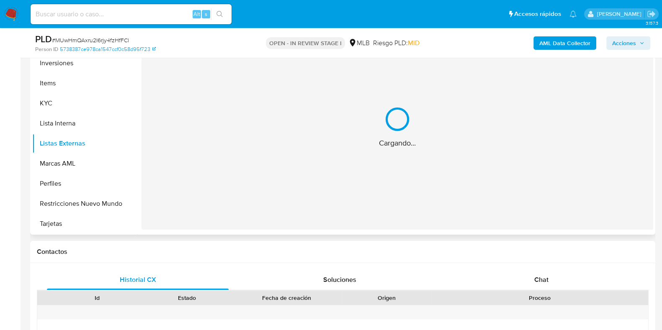
scroll to position [393, 0]
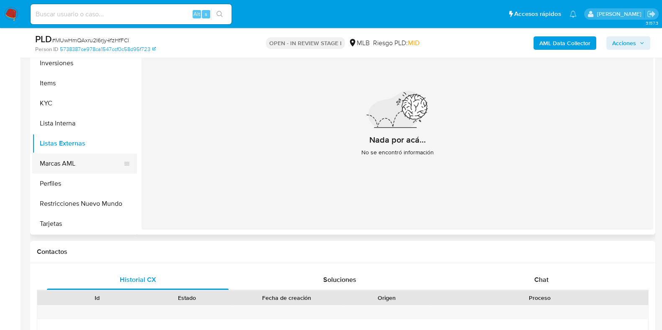
click at [47, 165] on button "Marcas AML" at bounding box center [81, 164] width 98 height 20
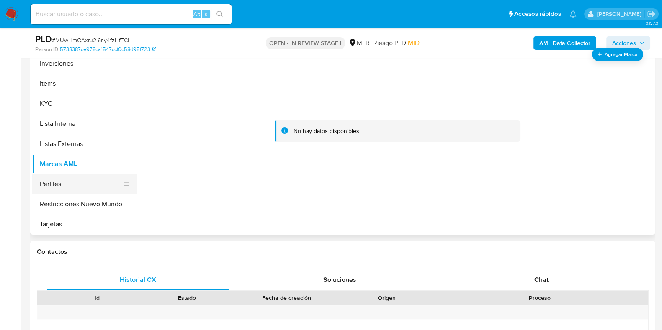
scroll to position [394, 0]
click at [52, 180] on button "Perfiles" at bounding box center [81, 184] width 98 height 20
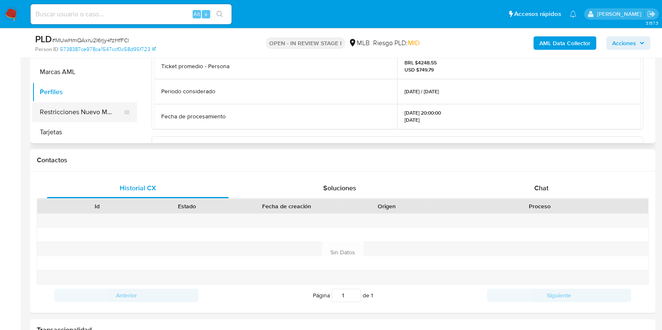
click at [65, 113] on button "Restricciones Nuevo Mundo" at bounding box center [81, 112] width 98 height 20
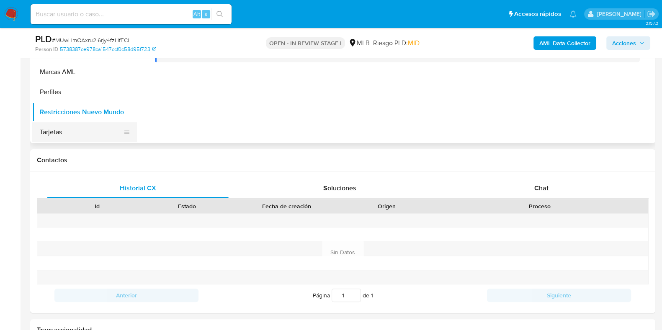
click at [52, 134] on button "Tarjetas" at bounding box center [81, 132] width 98 height 20
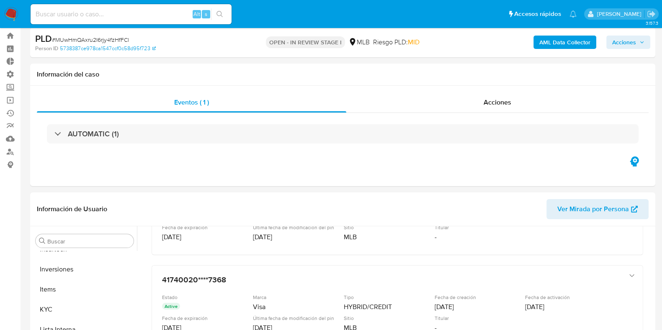
scroll to position [0, 0]
